Goal: Transaction & Acquisition: Purchase product/service

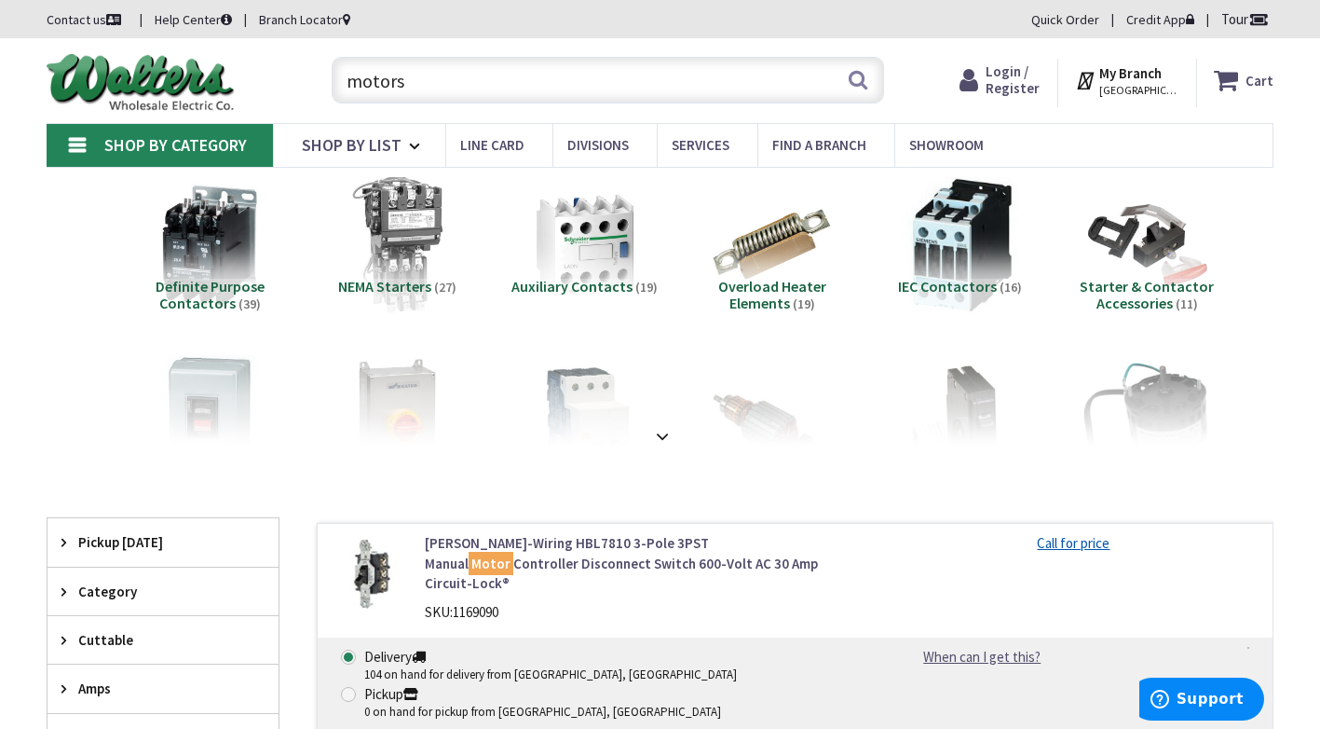
click at [445, 73] on input "motors" at bounding box center [608, 80] width 552 height 47
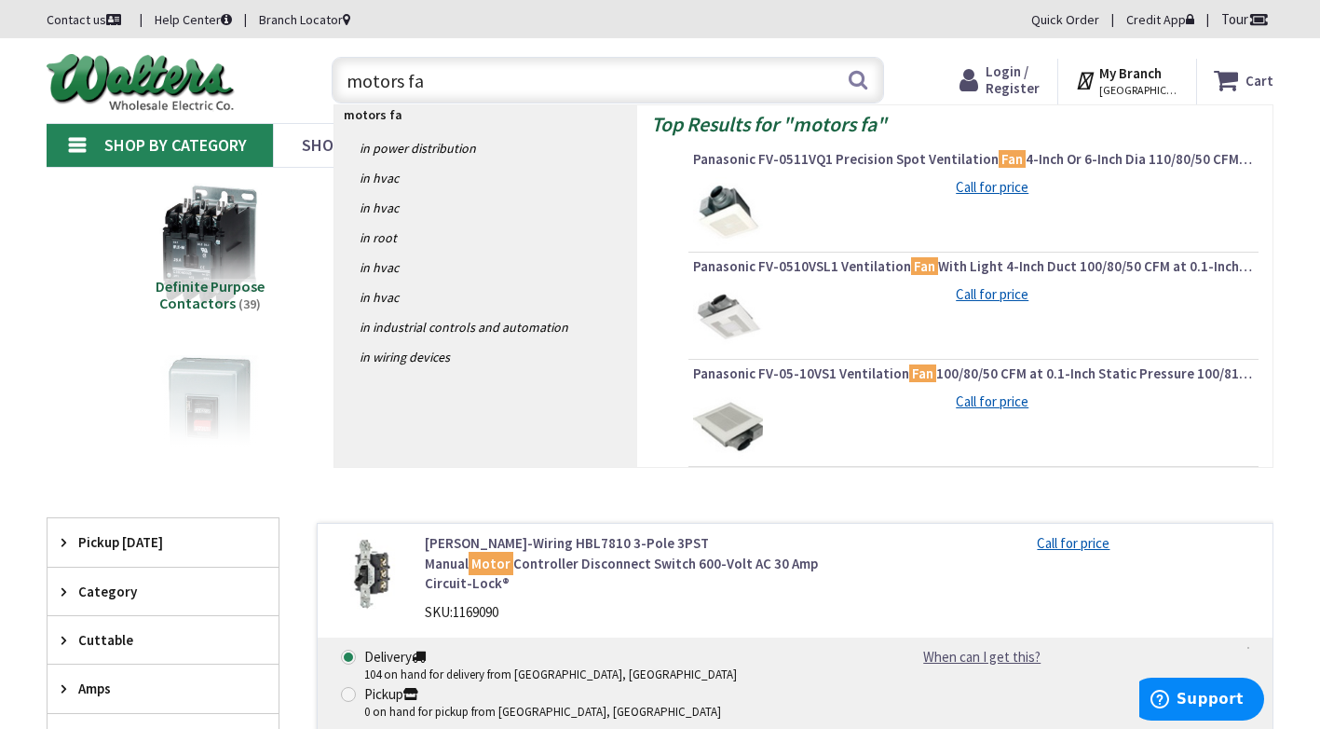
type input "motors fan"
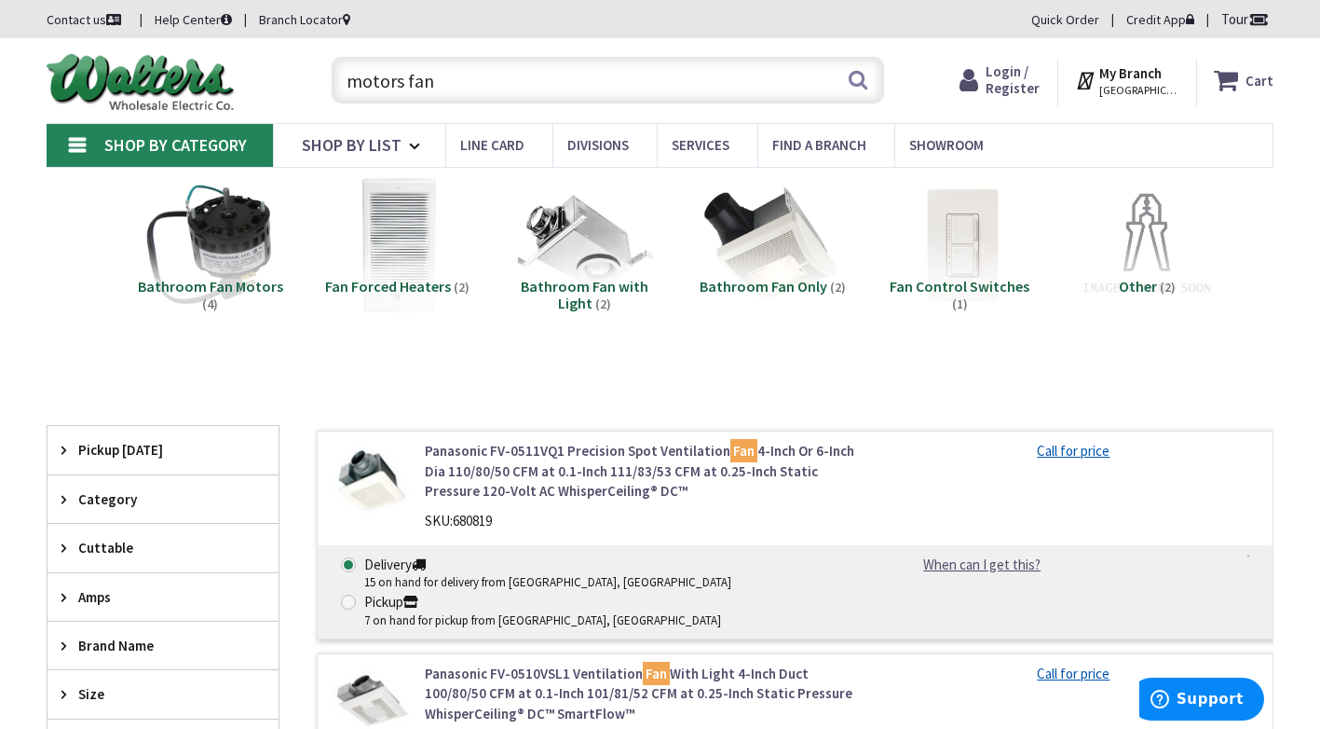
click at [348, 80] on input "motors fan" at bounding box center [608, 80] width 552 height 47
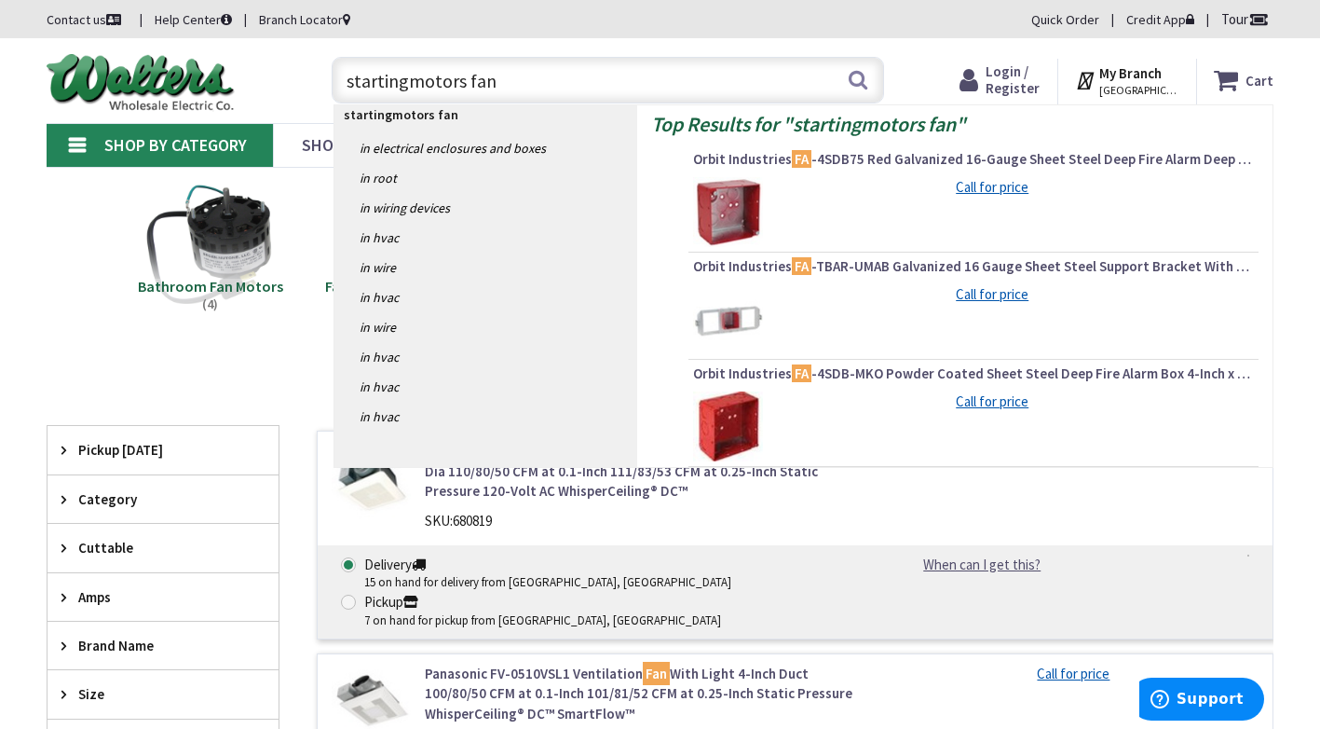
type input "starting motors fan"
